Goal: Task Accomplishment & Management: Manage account settings

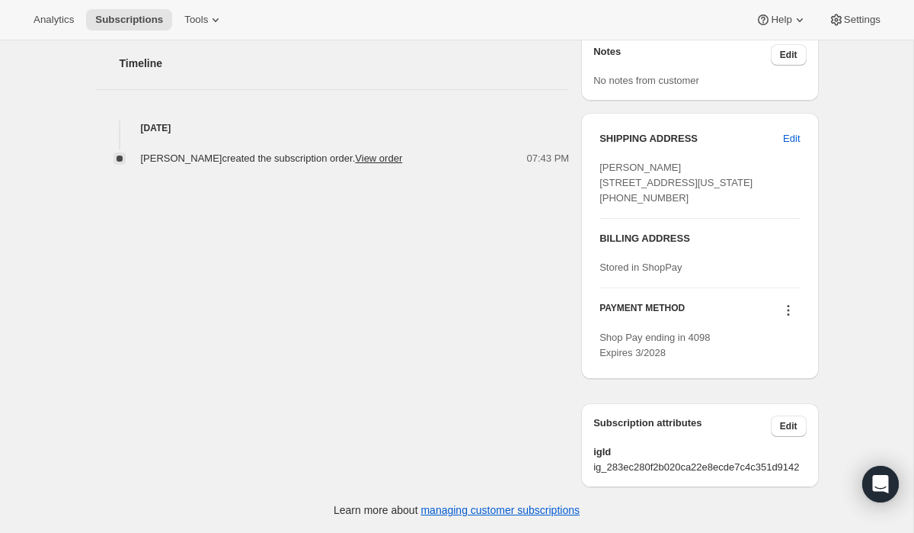
scroll to position [584, 0]
click at [794, 131] on span "Edit" at bounding box center [791, 138] width 17 height 15
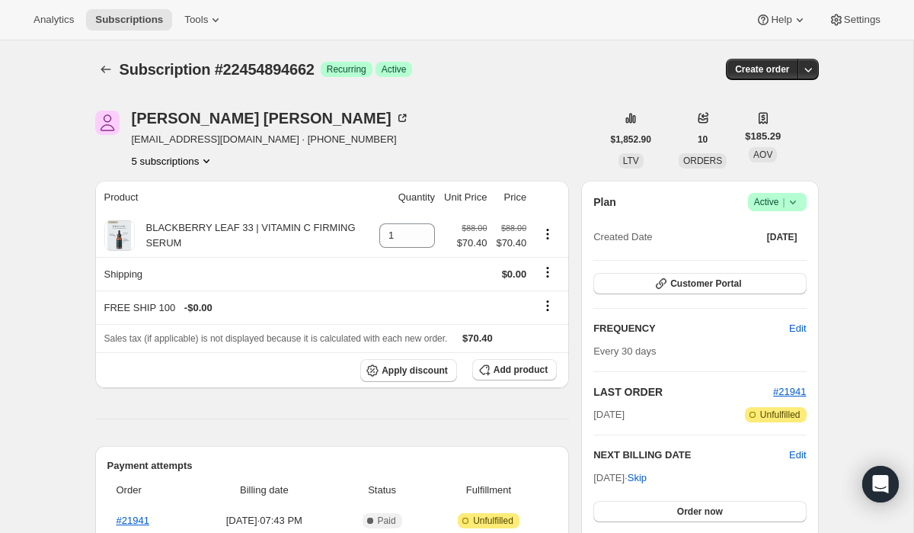
select select "MS"
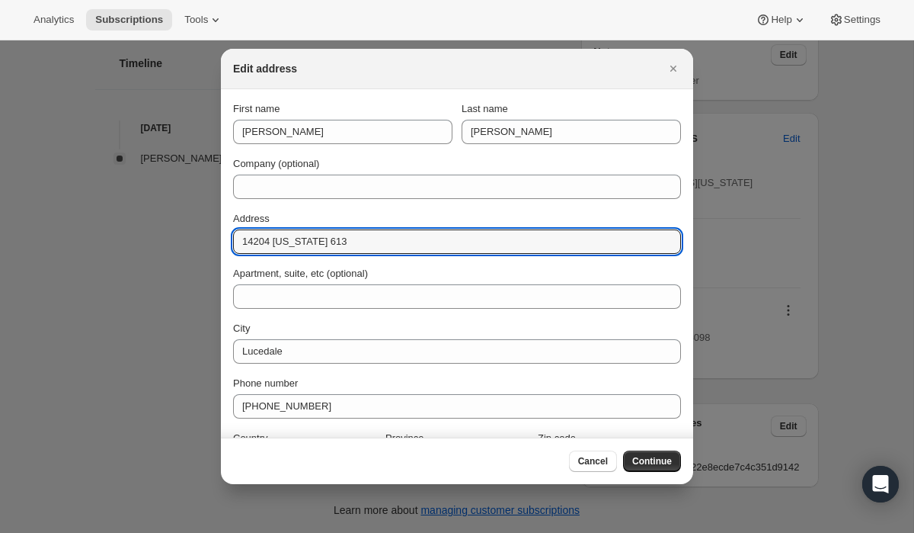
drag, startPoint x: 363, startPoint y: 245, endPoint x: 178, endPoint y: 234, distance: 184.8
click at [181, 532] on div "Edit address First name [PERSON_NAME] Last name [PERSON_NAME] Company (optional…" at bounding box center [457, 533] width 914 height 0
paste input "HIGHWAY"
type input "14204 HIGHWAY 613"
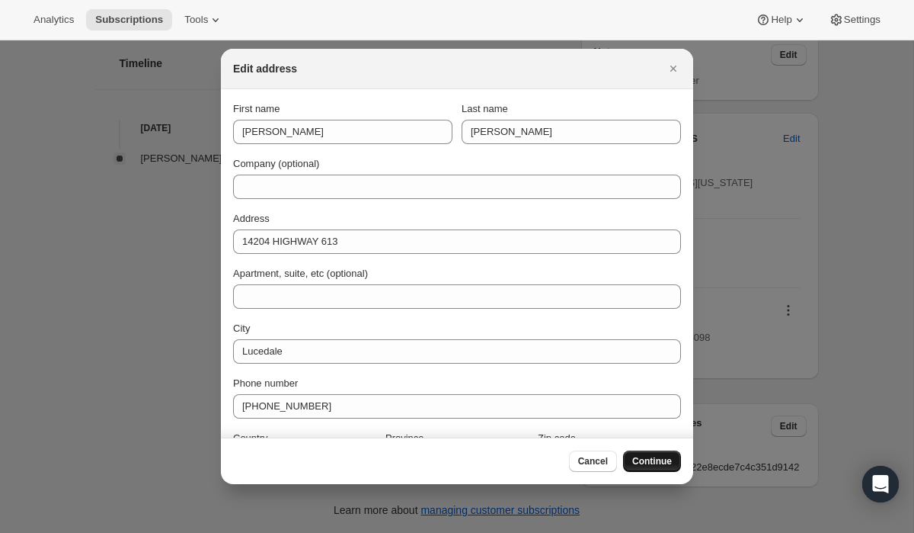
click at [652, 461] on span "Continue" at bounding box center [653, 461] width 40 height 12
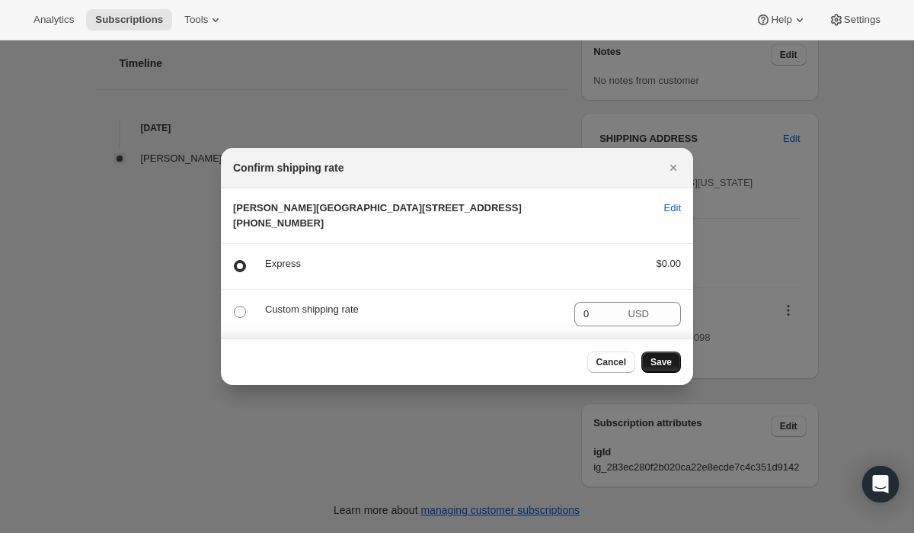
click at [668, 368] on span "Save" at bounding box center [661, 362] width 21 height 12
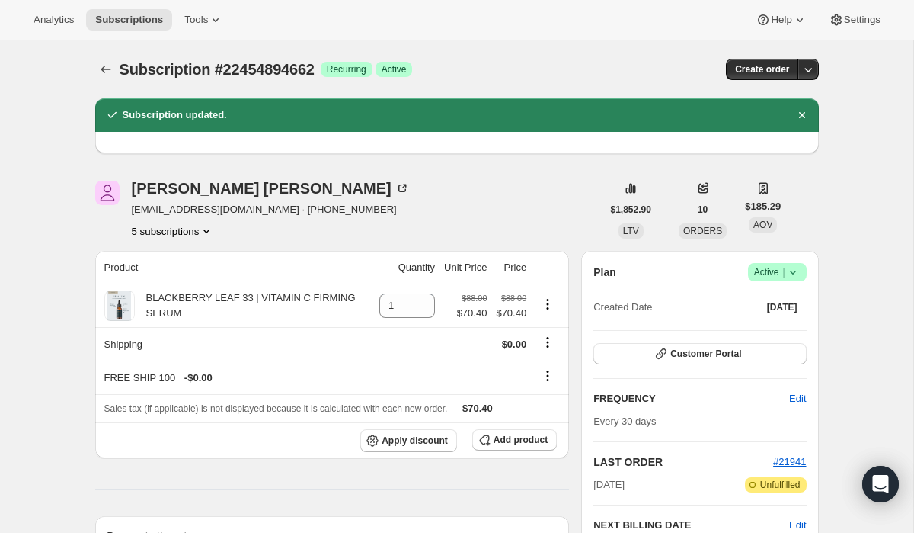
click at [163, 230] on button "5 subscriptions" at bounding box center [173, 230] width 83 height 15
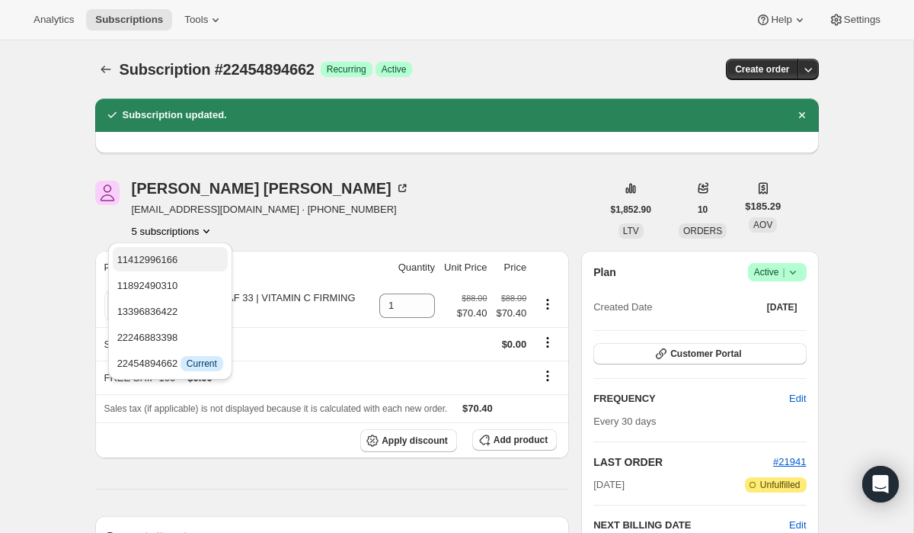
click at [172, 257] on span "11412996166" at bounding box center [147, 259] width 61 height 11
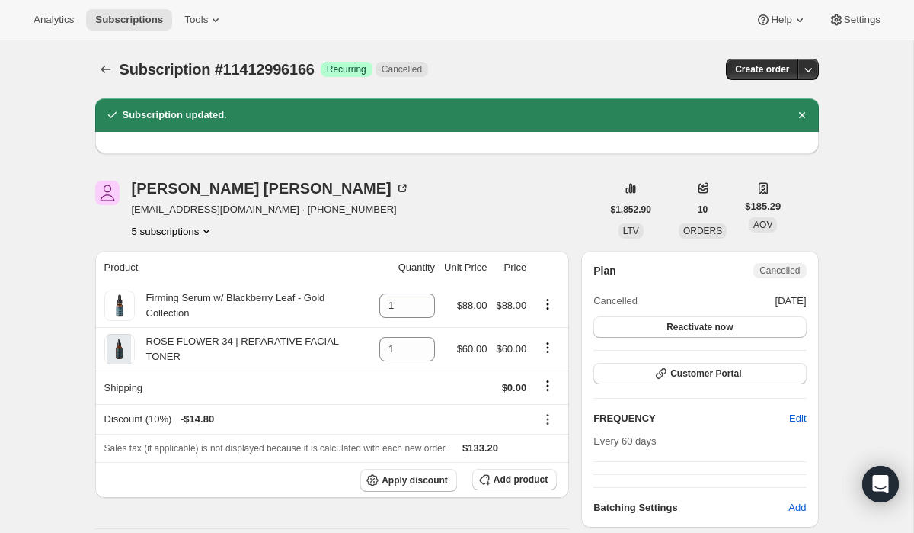
click at [181, 225] on button "5 subscriptions" at bounding box center [173, 230] width 83 height 15
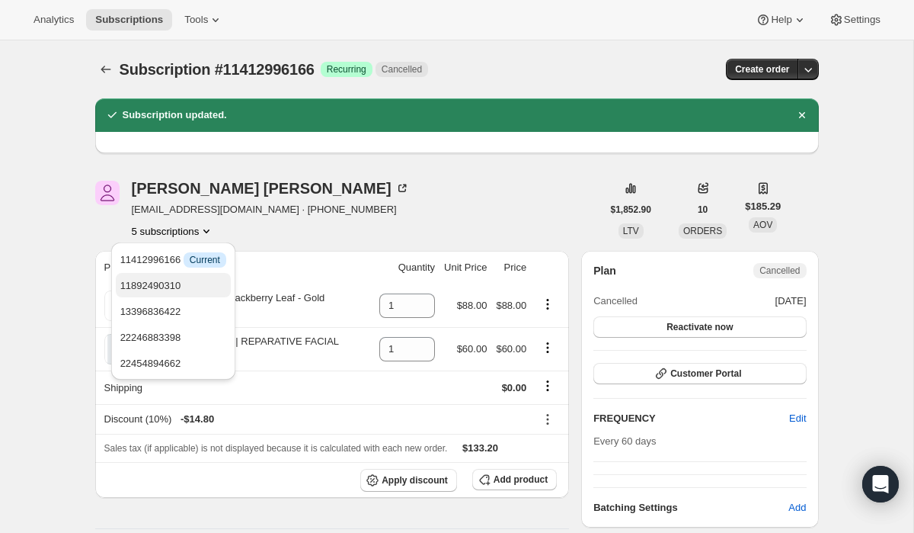
click at [175, 284] on span "11892490310" at bounding box center [150, 285] width 61 height 11
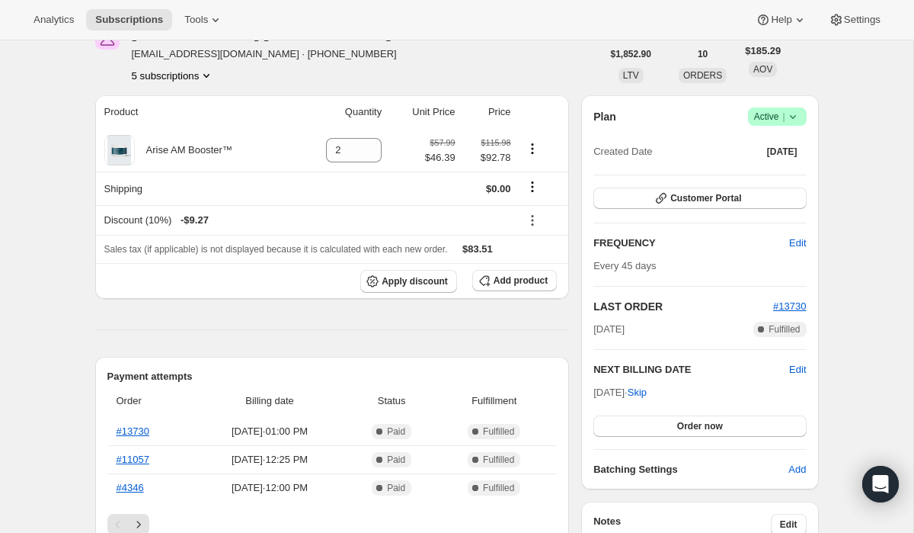
scroll to position [130, 0]
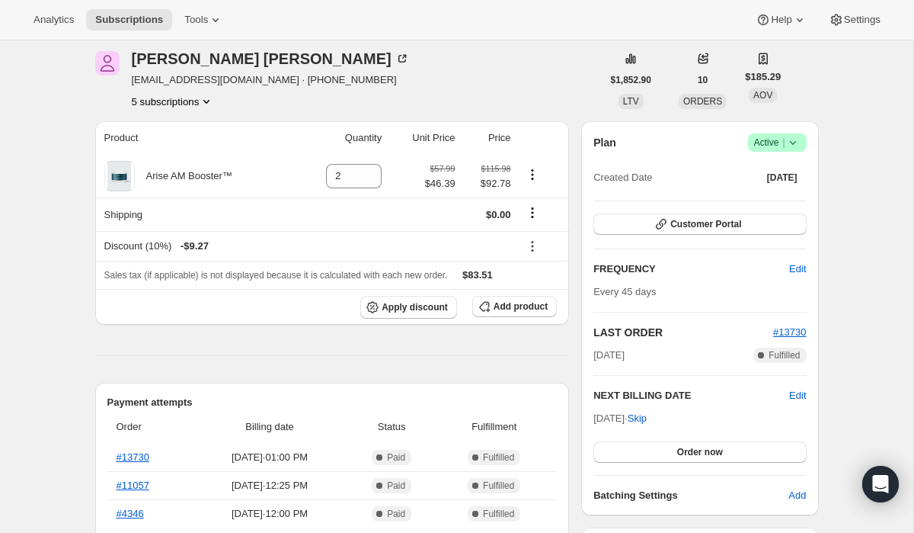
click at [184, 102] on button "5 subscriptions" at bounding box center [173, 101] width 83 height 15
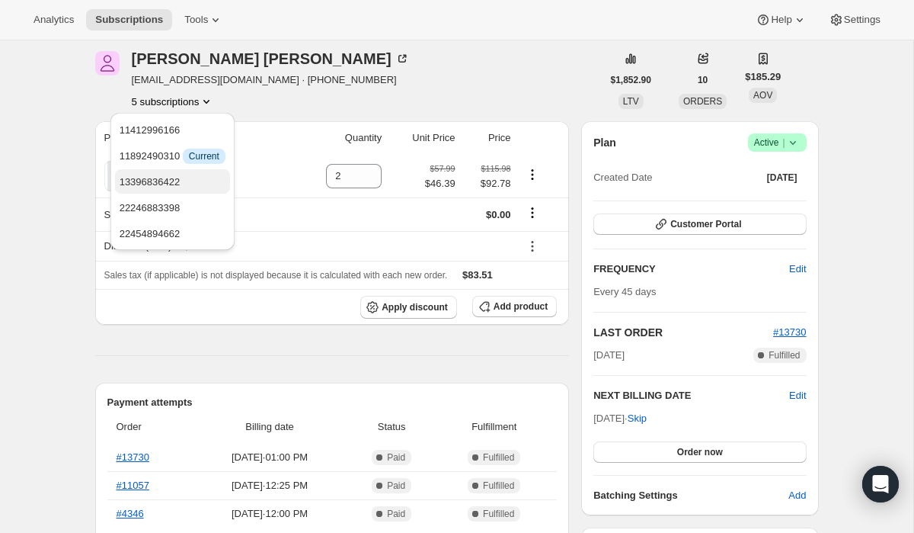
click at [190, 180] on span "13396836422" at bounding box center [173, 182] width 106 height 15
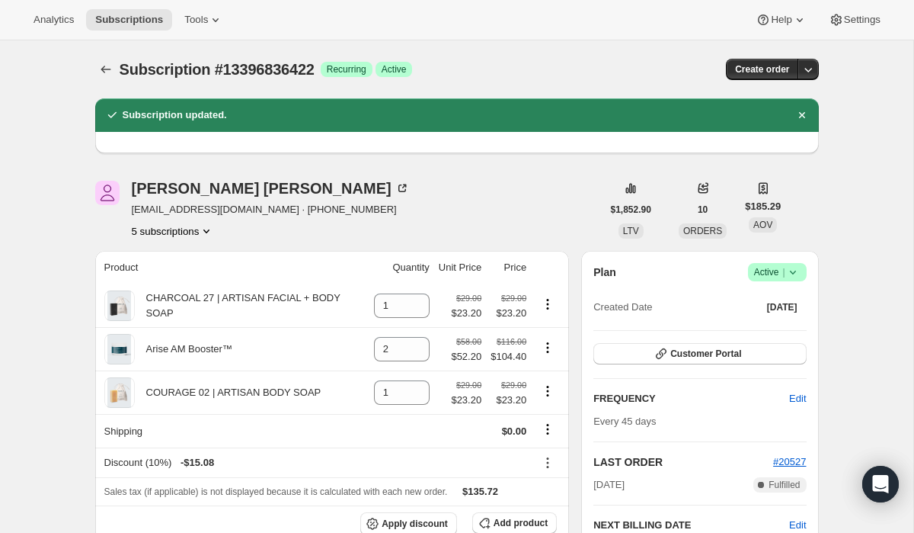
click at [171, 230] on button "5 subscriptions" at bounding box center [173, 230] width 83 height 15
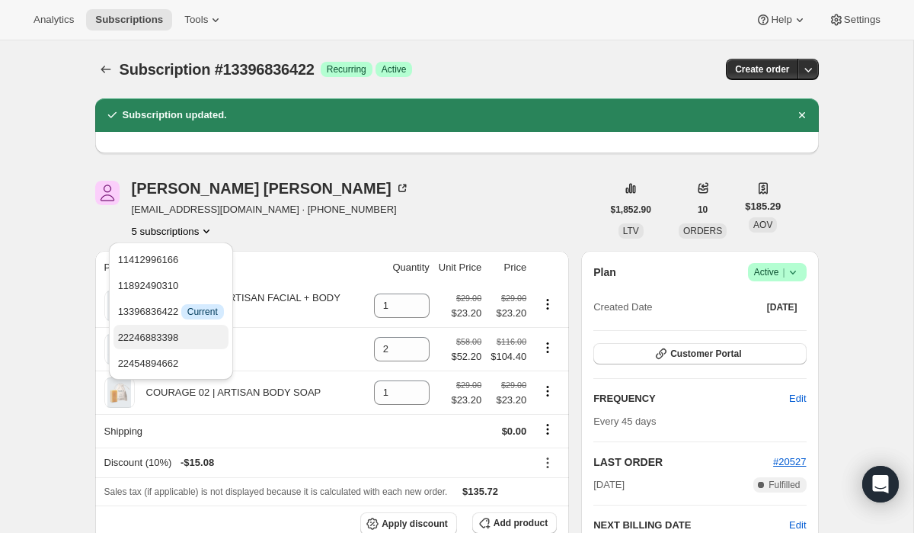
click at [178, 333] on span "22246883398" at bounding box center [148, 337] width 61 height 11
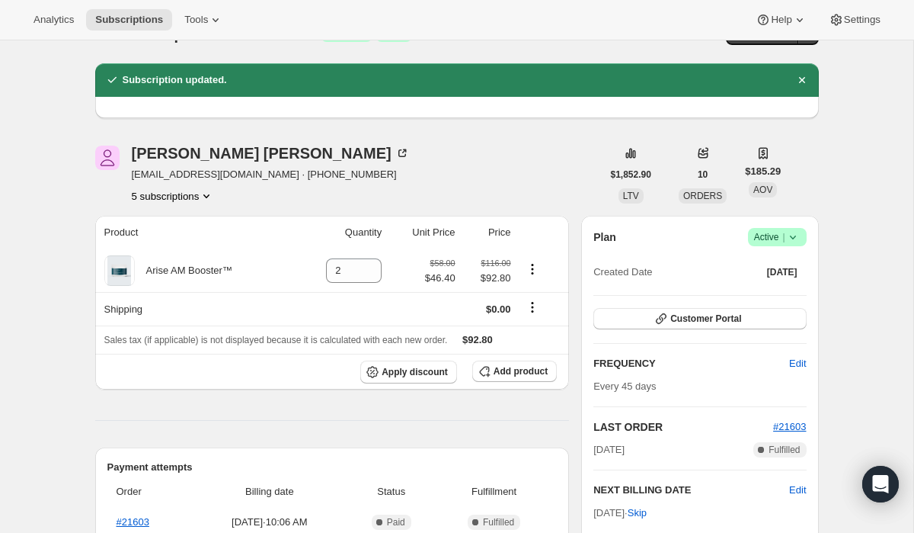
scroll to position [5, 0]
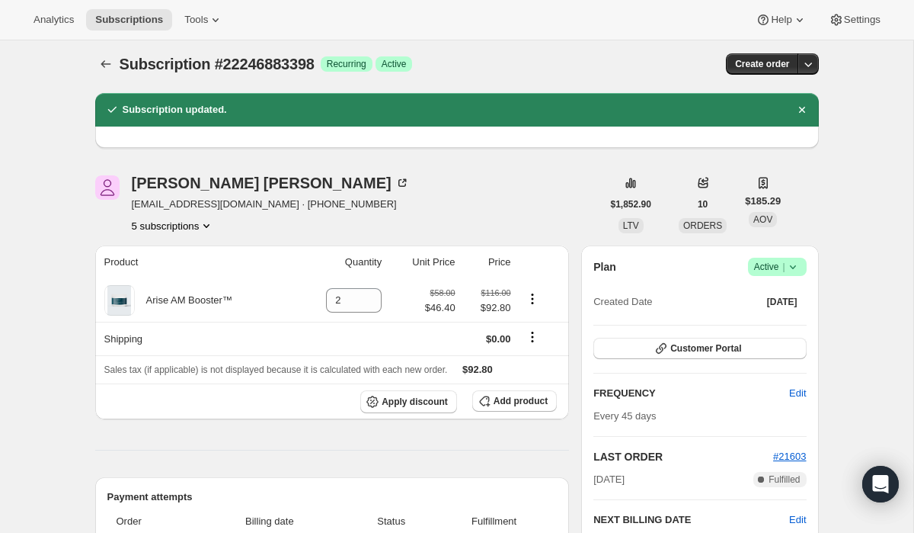
click at [193, 225] on button "5 subscriptions" at bounding box center [173, 225] width 83 height 15
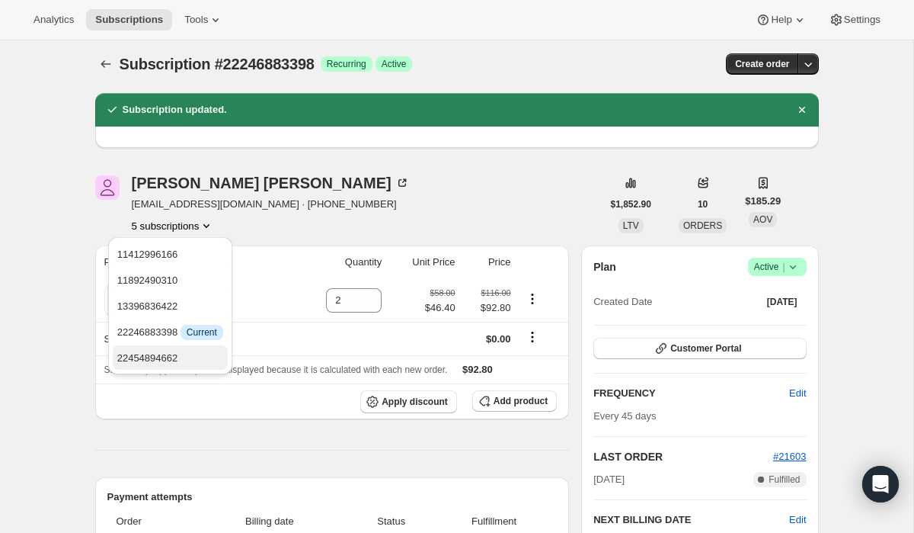
click at [197, 357] on span "22454894662" at bounding box center [170, 358] width 106 height 15
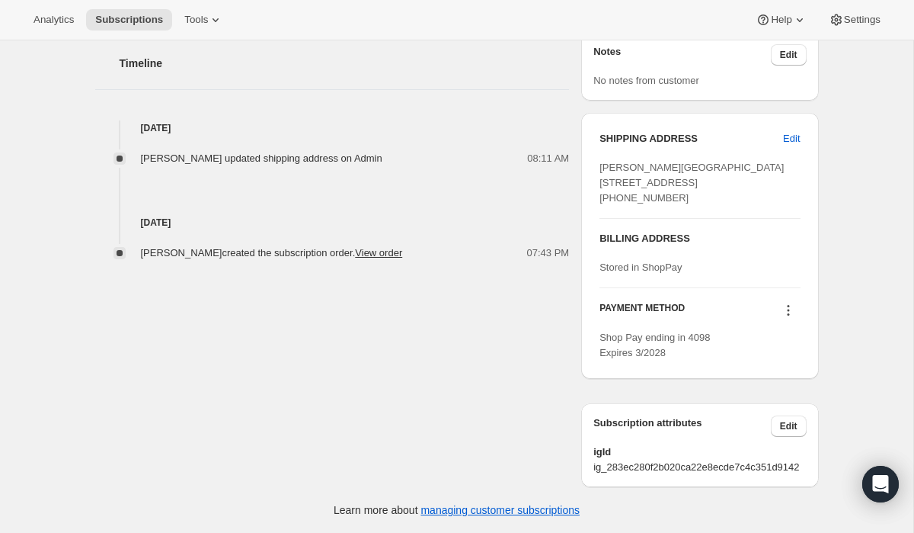
scroll to position [654, 0]
